Goal: Information Seeking & Learning: Learn about a topic

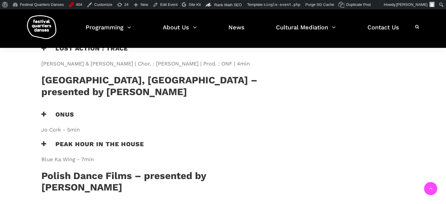
scroll to position [470, 0]
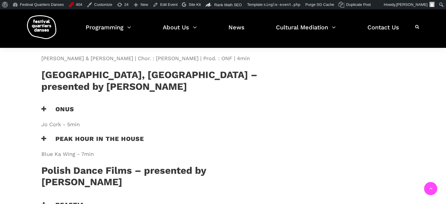
click at [134, 135] on h3 "Peak Hour in the House" at bounding box center [92, 142] width 103 height 15
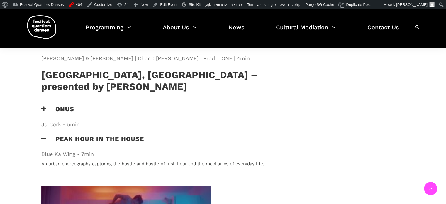
click at [134, 135] on h3 "Peak Hour in the House" at bounding box center [92, 142] width 103 height 15
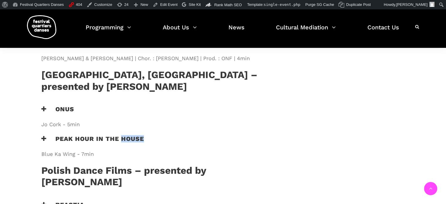
click at [134, 135] on h3 "Peak Hour in the House" at bounding box center [92, 142] width 103 height 15
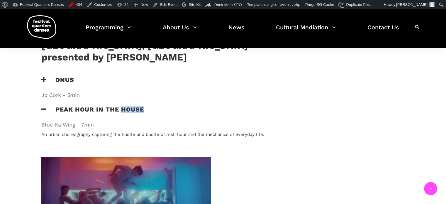
click at [122, 106] on h3 "Peak Hour in the House" at bounding box center [92, 113] width 103 height 15
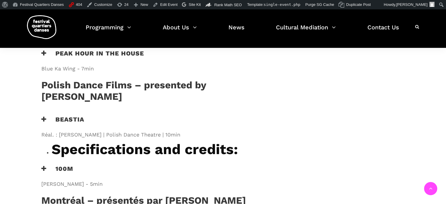
scroll to position [558, 0]
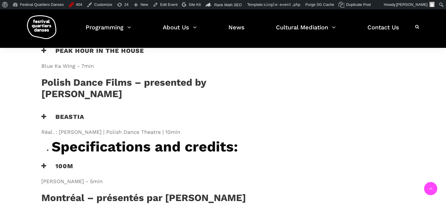
click at [76, 113] on h3 "Beastia" at bounding box center [62, 120] width 43 height 15
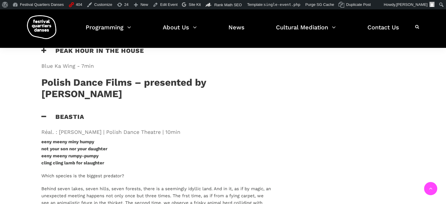
click at [79, 113] on h3 "Beastia" at bounding box center [62, 120] width 43 height 15
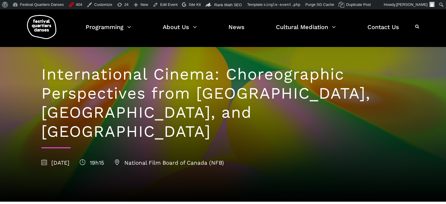
scroll to position [0, 0]
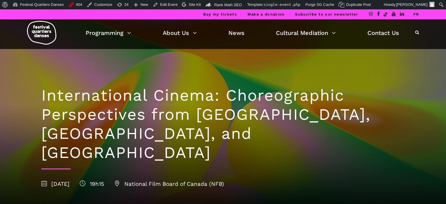
click at [418, 14] on link "FR" at bounding box center [417, 14] width 6 height 4
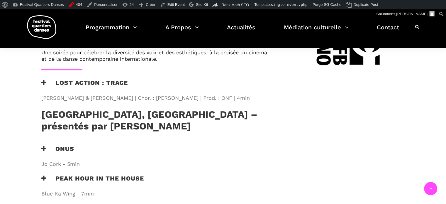
scroll to position [440, 0]
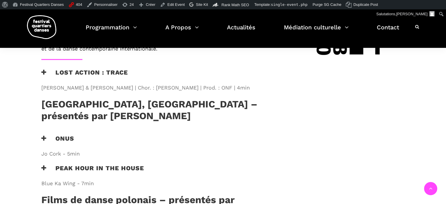
click at [60, 135] on h3 "Onus" at bounding box center [57, 142] width 33 height 15
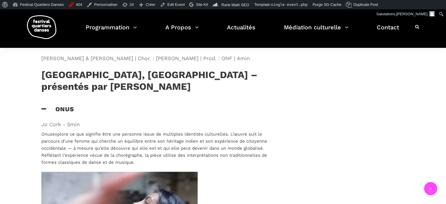
click at [63, 105] on h3 "Onus" at bounding box center [57, 112] width 33 height 15
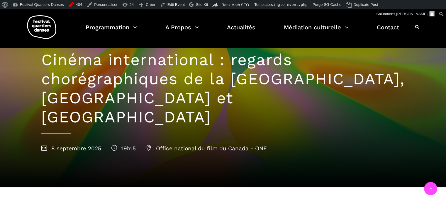
scroll to position [0, 0]
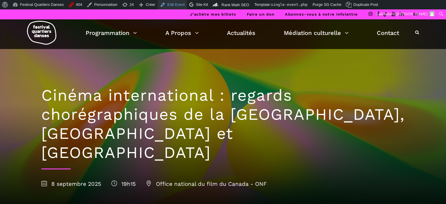
click at [170, 3] on link "Edit Event" at bounding box center [172, 4] width 29 height 9
